Goal: Information Seeking & Learning: Learn about a topic

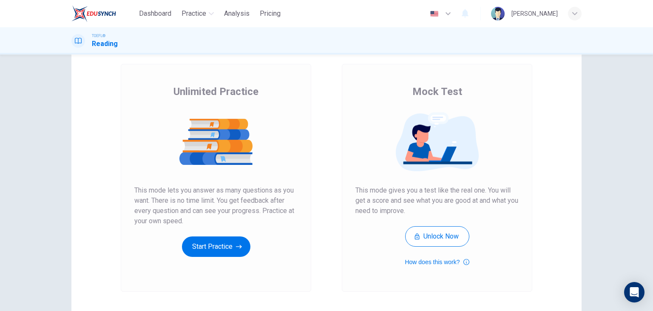
scroll to position [85, 0]
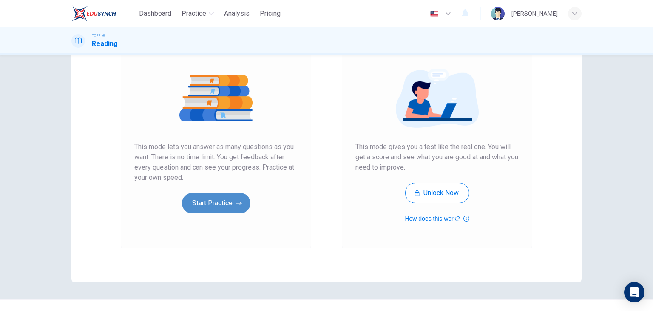
click at [223, 206] on button "Start Practice" at bounding box center [216, 203] width 68 height 20
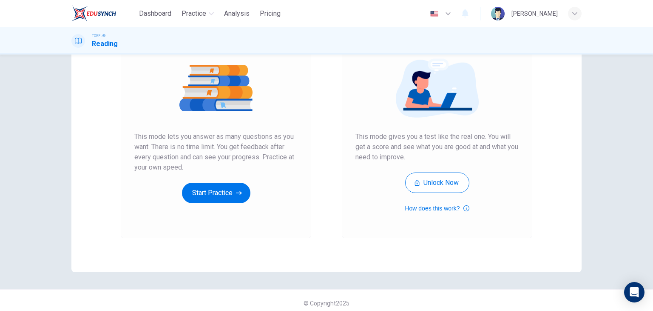
scroll to position [101, 0]
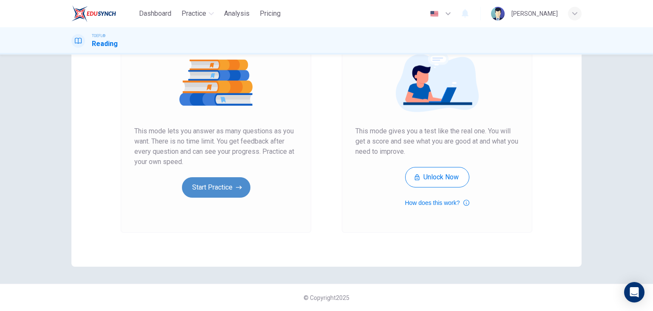
click at [222, 184] on button "Start Practice" at bounding box center [216, 187] width 68 height 20
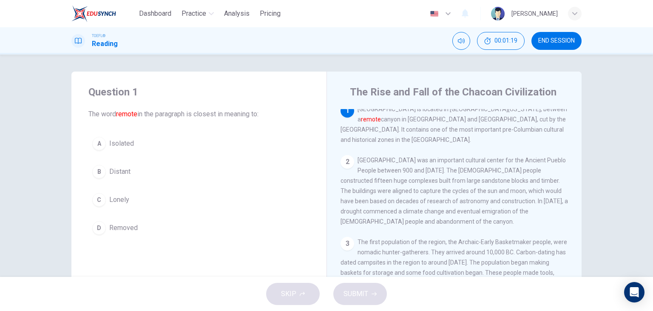
scroll to position [0, 0]
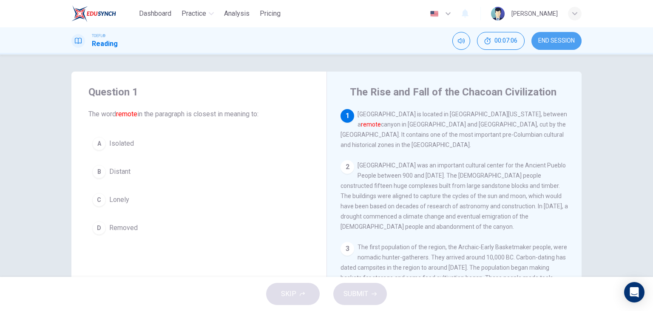
click at [558, 43] on span "END SESSION" at bounding box center [557, 40] width 37 height 7
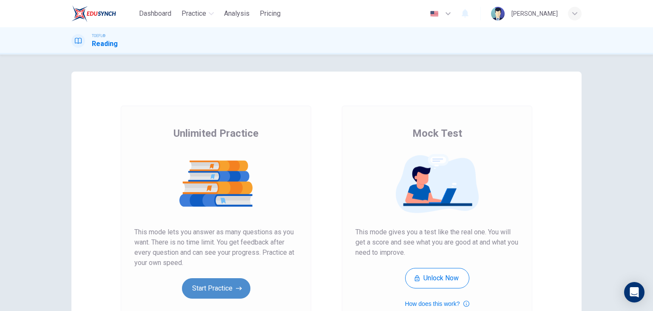
click at [200, 291] on button "Start Practice" at bounding box center [216, 288] width 68 height 20
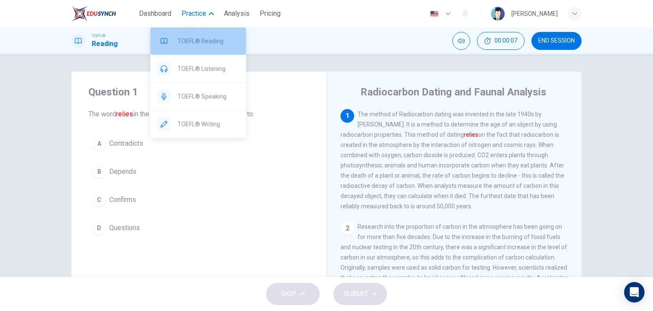
click at [201, 46] on span "TOEFL® Reading" at bounding box center [209, 41] width 62 height 10
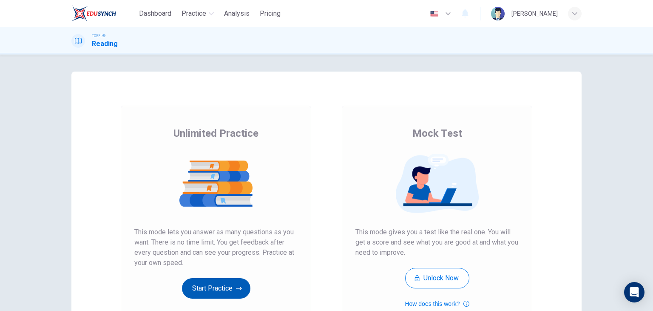
click at [201, 291] on button "Start Practice" at bounding box center [216, 288] width 68 height 20
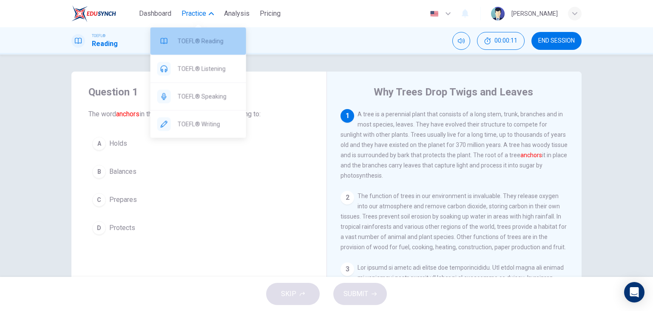
click at [211, 47] on div "TOEFL® Reading" at bounding box center [199, 40] width 96 height 27
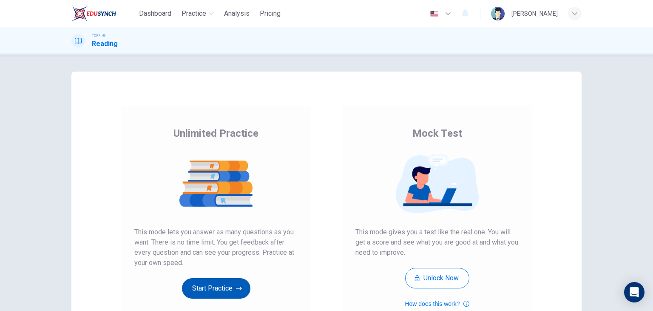
click at [220, 287] on button "Start Practice" at bounding box center [216, 288] width 68 height 20
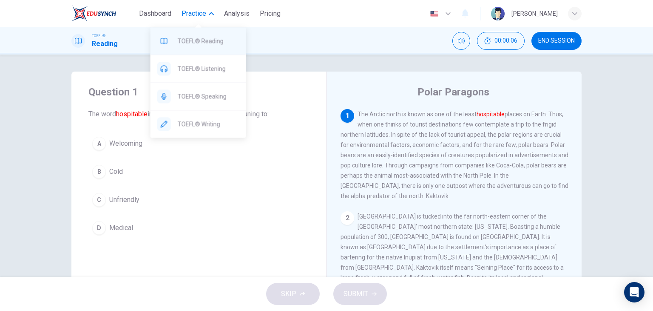
click at [210, 41] on span "TOEFL® Reading" at bounding box center [209, 41] width 62 height 10
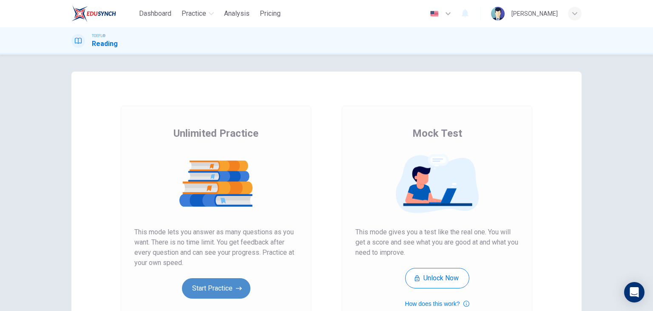
click at [229, 288] on button "Start Practice" at bounding box center [216, 288] width 68 height 20
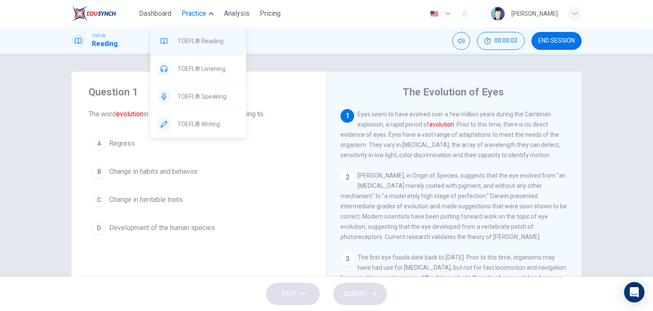
click at [210, 43] on span "TOEFL® Reading" at bounding box center [209, 41] width 62 height 10
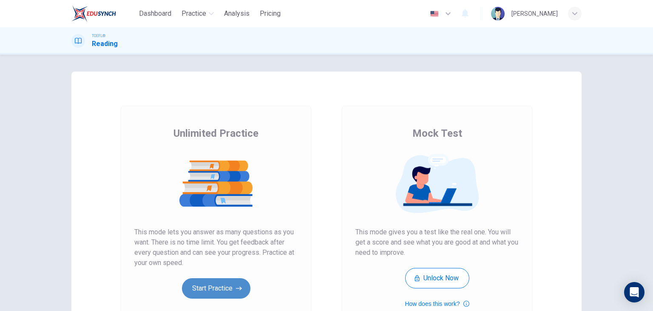
click at [228, 291] on button "Start Practice" at bounding box center [216, 288] width 68 height 20
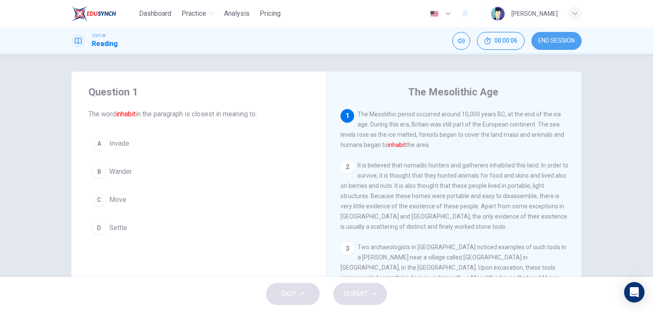
click at [547, 37] on span "END SESSION" at bounding box center [557, 40] width 37 height 7
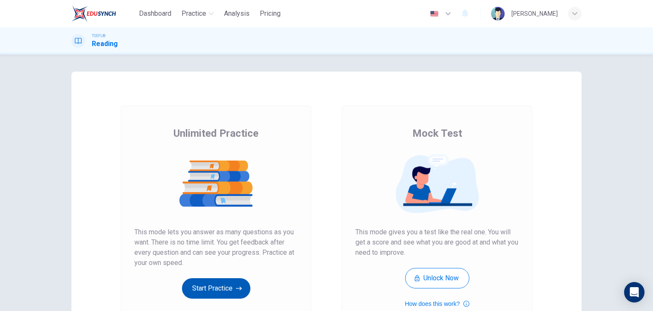
click at [236, 286] on icon "button" at bounding box center [239, 288] width 6 height 9
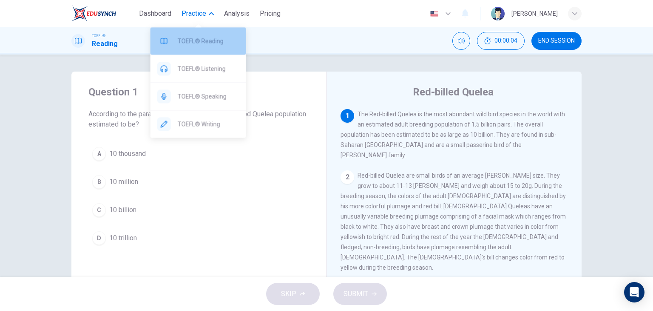
click at [213, 44] on span "TOEFL® Reading" at bounding box center [209, 41] width 62 height 10
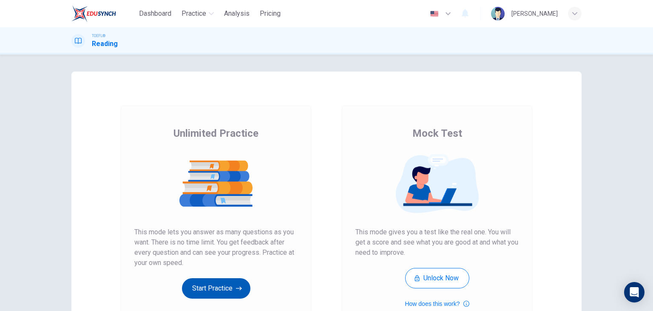
click at [220, 285] on button "Start Practice" at bounding box center [216, 288] width 68 height 20
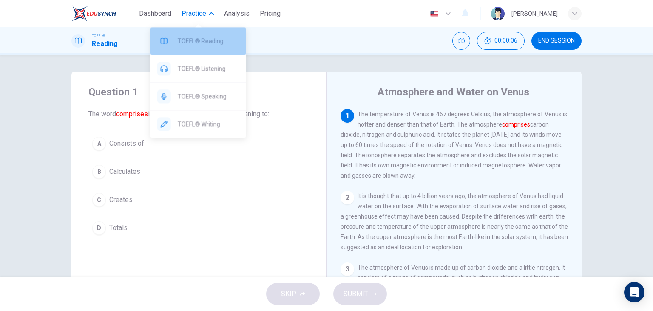
click at [208, 40] on span "TOEFL® Reading" at bounding box center [209, 41] width 62 height 10
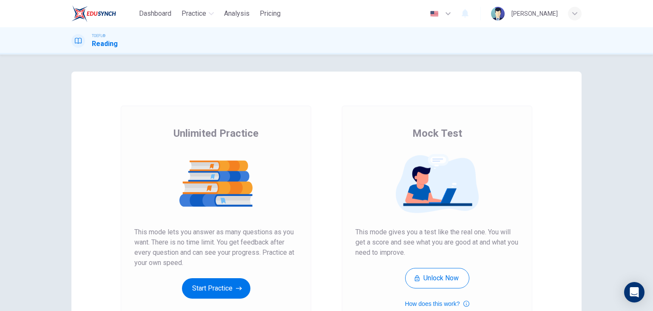
click at [214, 290] on button "Start Practice" at bounding box center [216, 288] width 68 height 20
